Goal: Information Seeking & Learning: Find specific fact

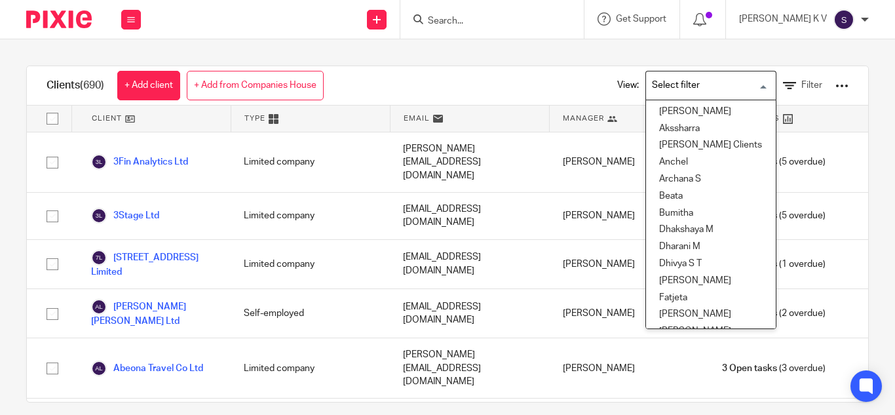
click at [691, 84] on input "Search for option" at bounding box center [707, 85] width 121 height 23
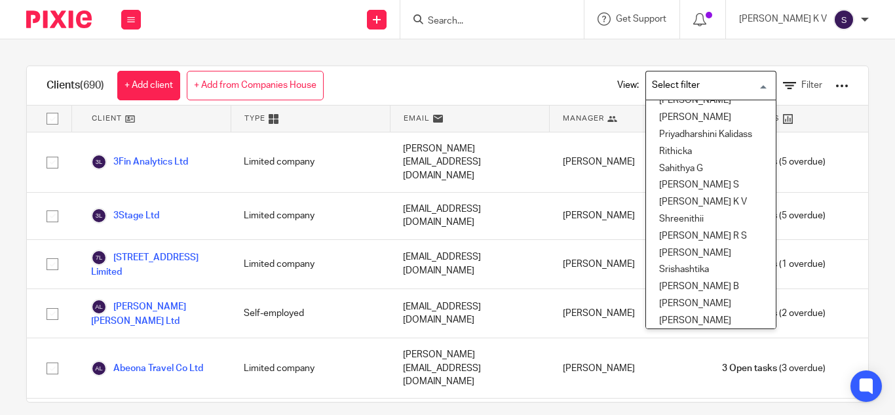
scroll to position [590, 0]
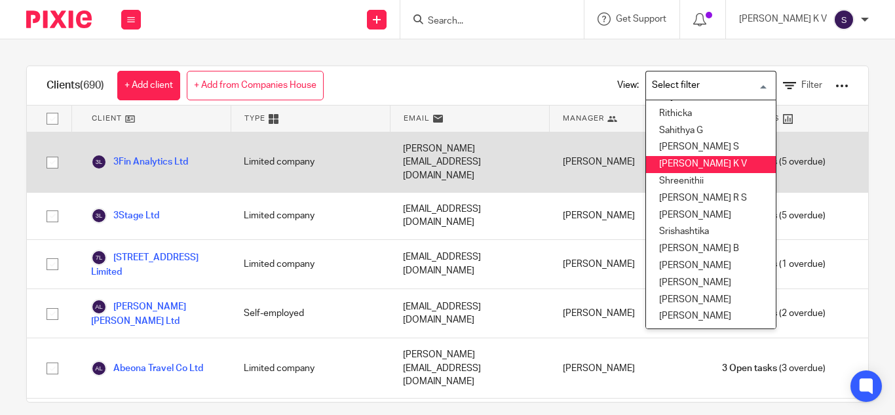
click at [697, 164] on li "[PERSON_NAME] K V" at bounding box center [711, 164] width 130 height 17
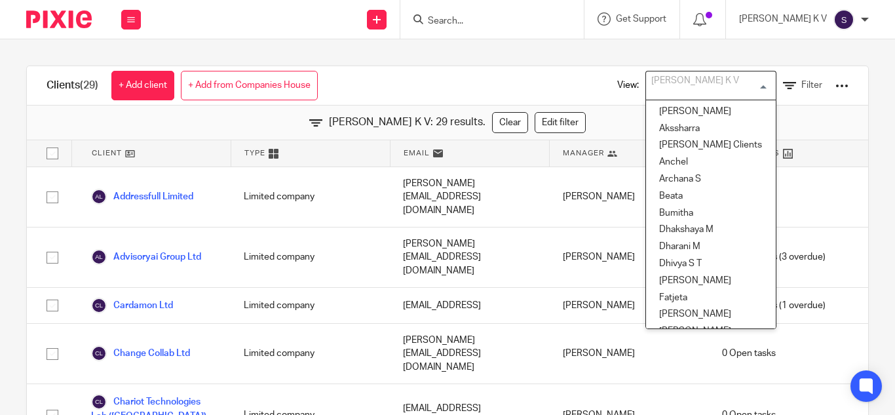
scroll to position [433, 0]
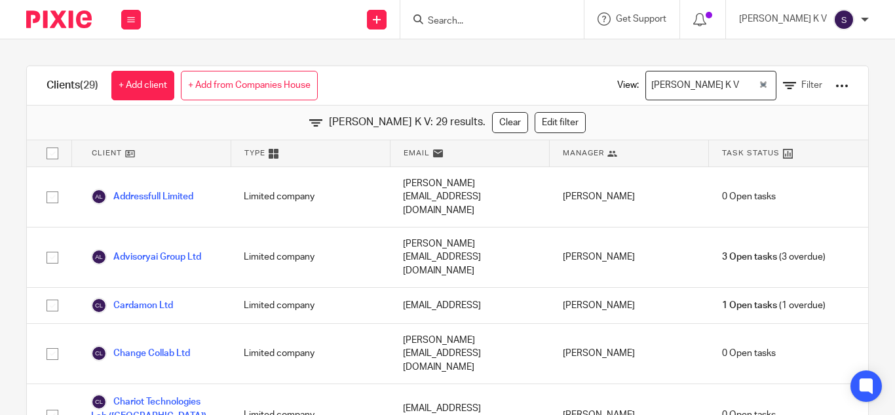
click at [523, 20] on input "Search" at bounding box center [485, 22] width 118 height 12
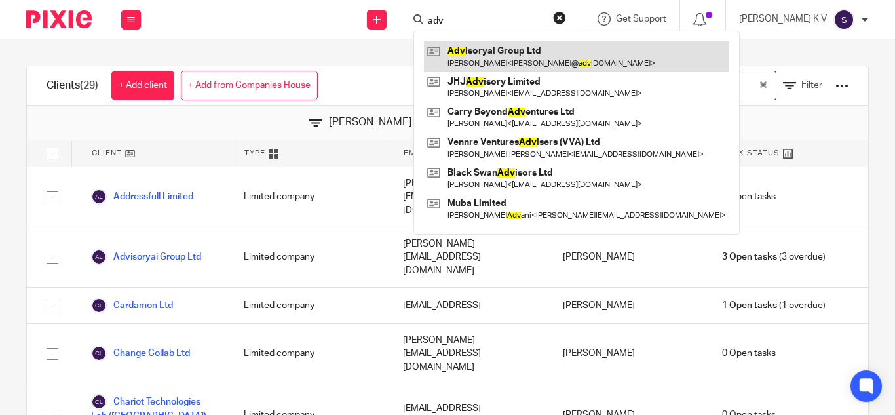
type input "adv"
click at [520, 50] on link at bounding box center [576, 56] width 305 height 30
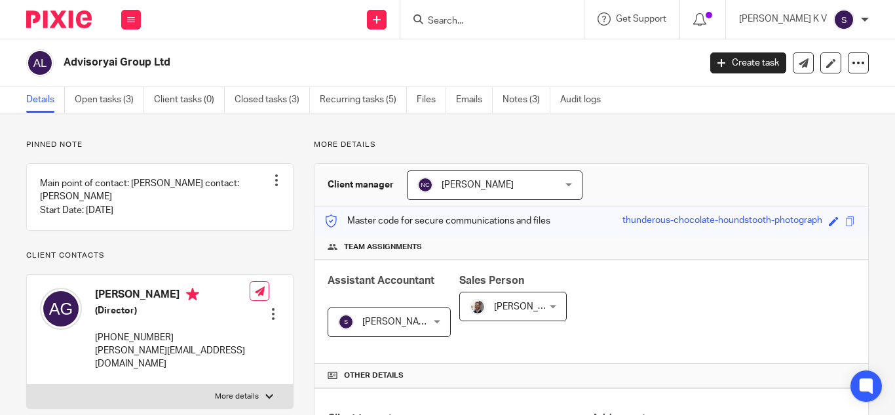
scroll to position [262, 0]
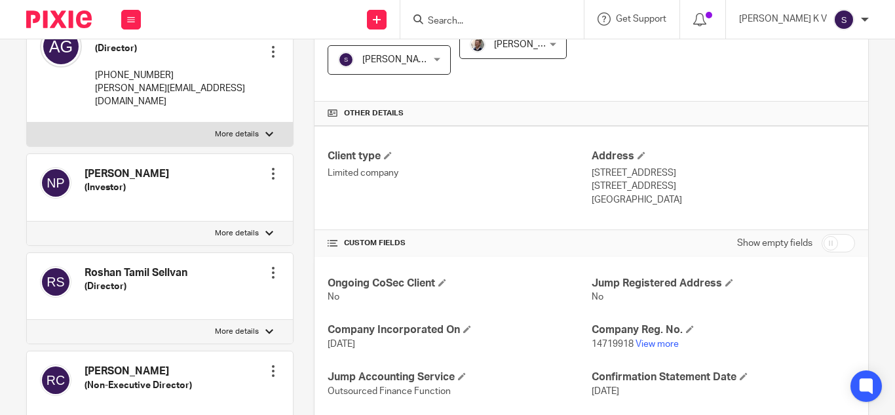
click at [656, 349] on p "14719918 View more" at bounding box center [723, 343] width 263 height 13
click at [639, 342] on link "View more" at bounding box center [656, 343] width 43 height 9
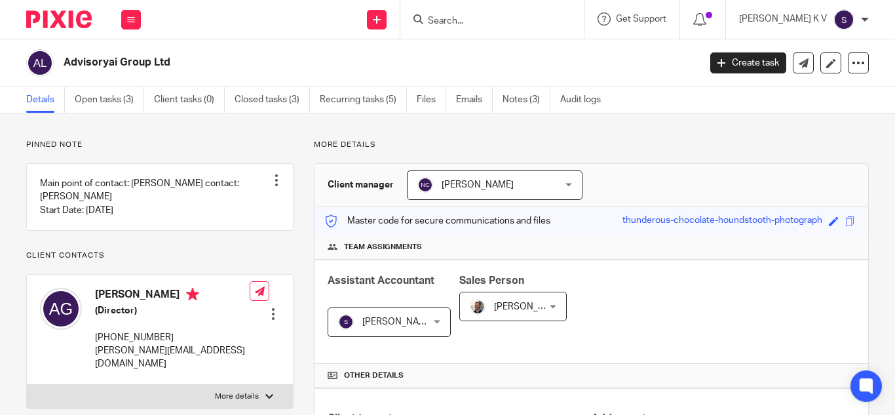
scroll to position [131, 0]
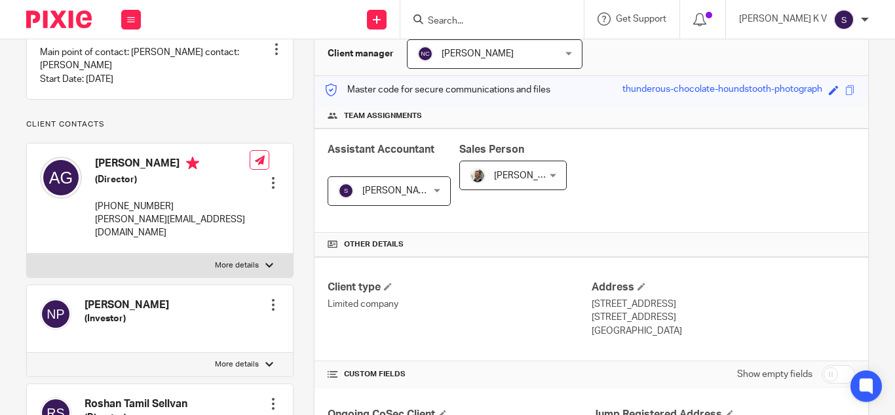
drag, startPoint x: 102, startPoint y: 218, endPoint x: 169, endPoint y: 219, distance: 67.5
click at [169, 213] on p "+44 740 252 9057" at bounding box center [172, 206] width 155 height 13
copy p "44 740 252 9057"
click at [493, 26] on input "Search" at bounding box center [485, 22] width 118 height 12
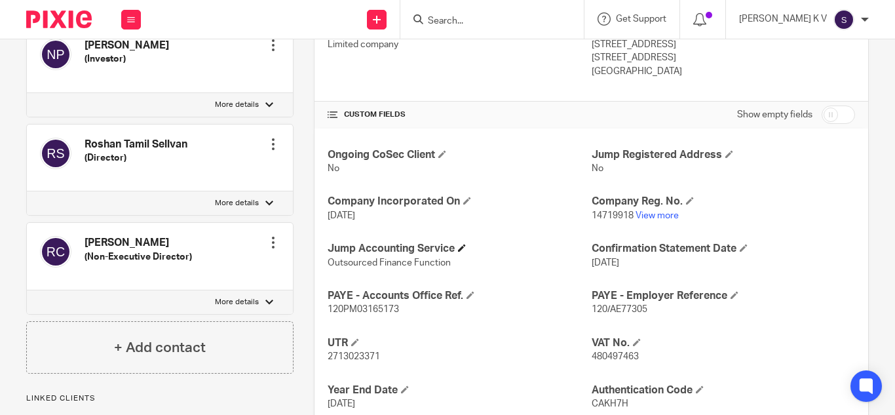
scroll to position [521, 0]
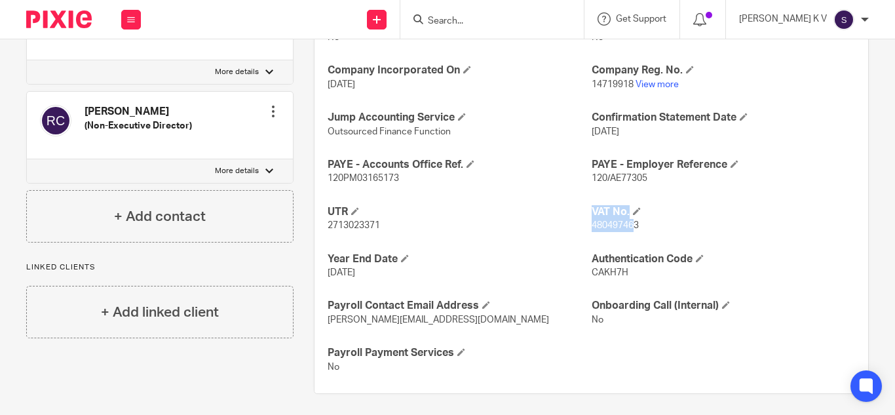
drag, startPoint x: 584, startPoint y: 224, endPoint x: 630, endPoint y: 221, distance: 45.9
click at [630, 221] on div "Ongoing CoSec Client No Jump Registered Address No Company Incorporated On 9 Ma…" at bounding box center [591, 195] width 554 height 396
click at [634, 223] on p "480497463" at bounding box center [723, 225] width 263 height 13
drag, startPoint x: 634, startPoint y: 223, endPoint x: 599, endPoint y: 224, distance: 34.1
click at [599, 224] on p "480497463" at bounding box center [723, 225] width 263 height 13
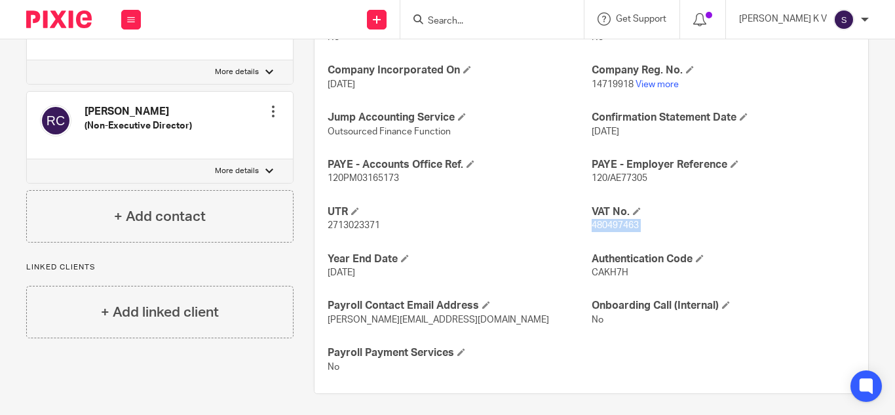
copy p "480497463"
click at [497, 19] on input "Search" at bounding box center [485, 22] width 118 height 12
type input "j"
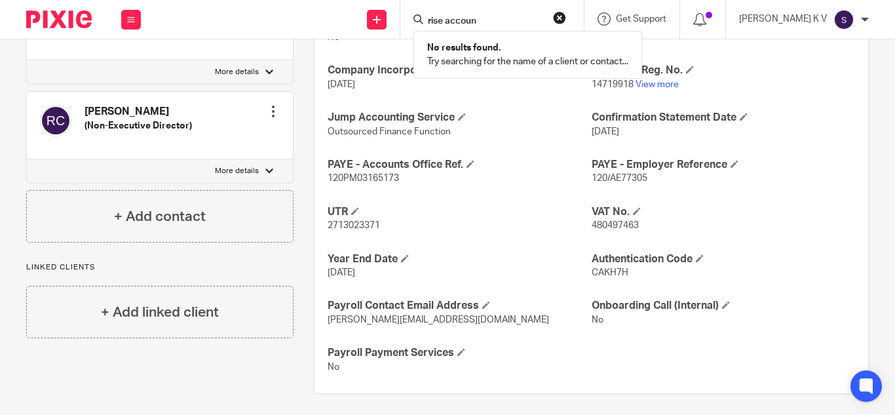
type input "rise accoun"
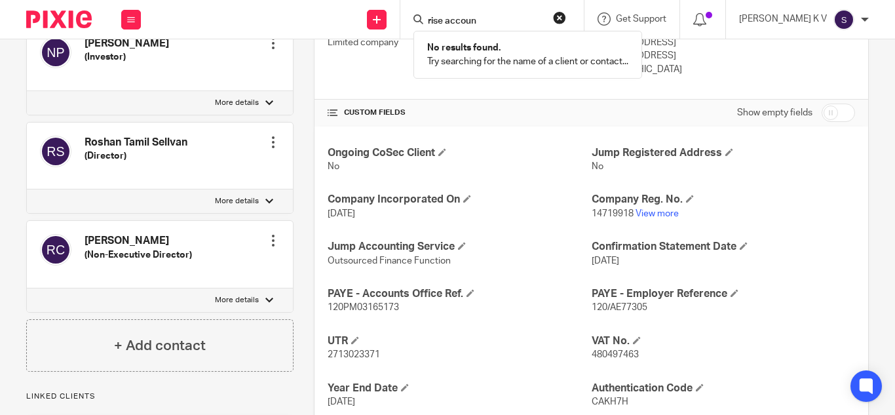
scroll to position [393, 0]
click at [655, 213] on link "View more" at bounding box center [656, 212] width 43 height 9
